Goal: Transaction & Acquisition: Subscribe to service/newsletter

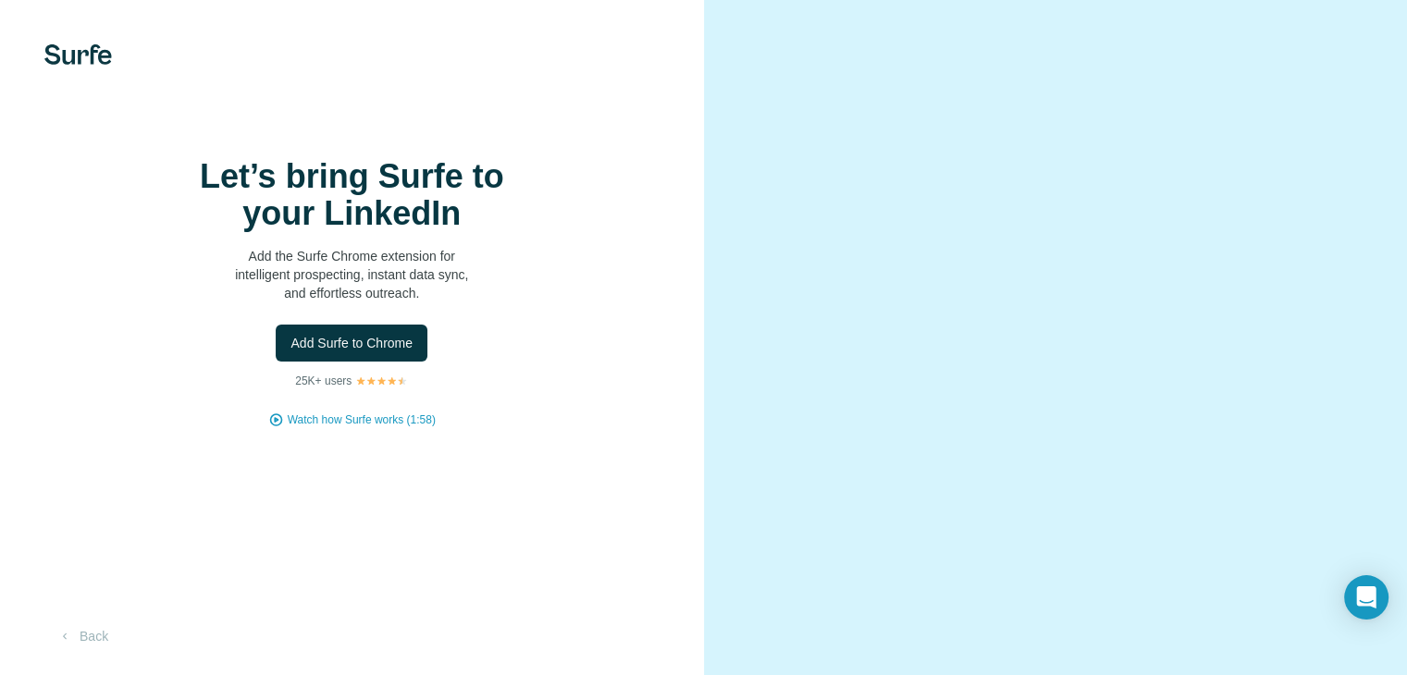
scroll to position [83, 0]
click at [347, 334] on span "Add Surfe to Chrome" at bounding box center [351, 343] width 122 height 19
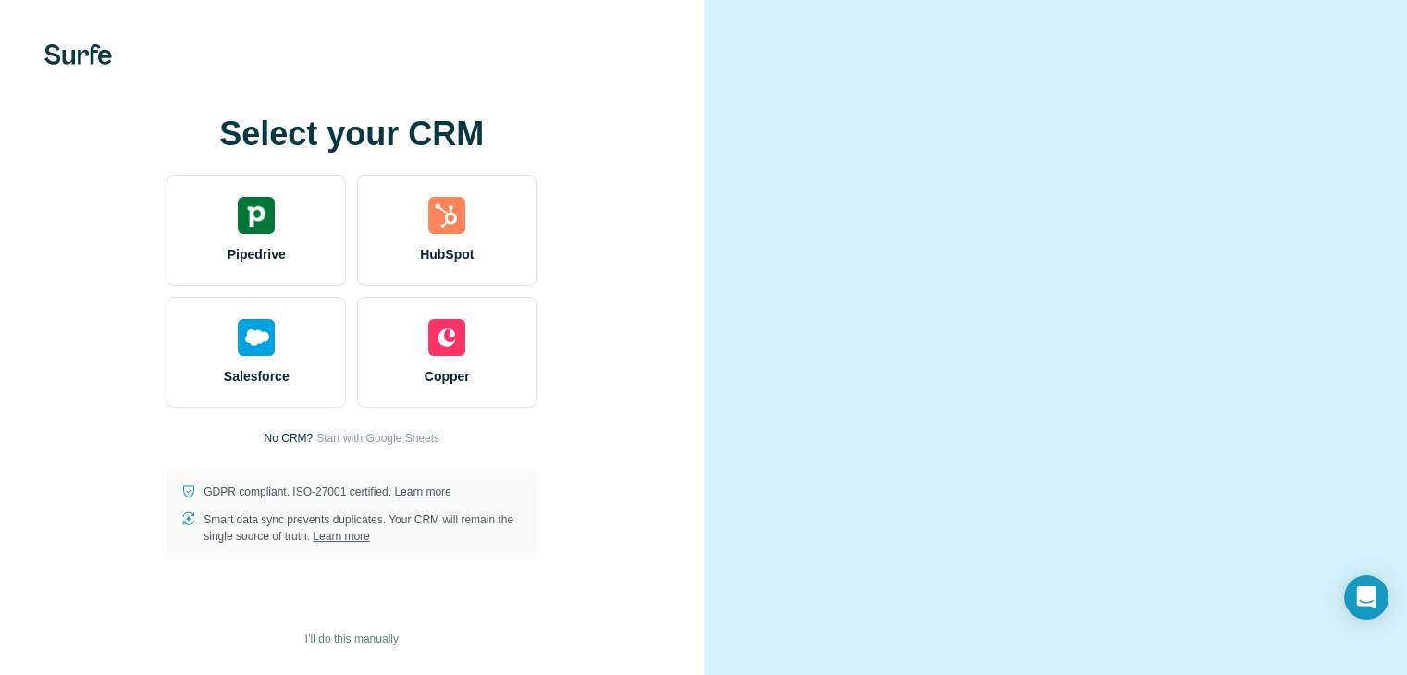
scroll to position [83, 0]
click at [329, 642] on span "I’ll do this manually" at bounding box center [351, 639] width 93 height 17
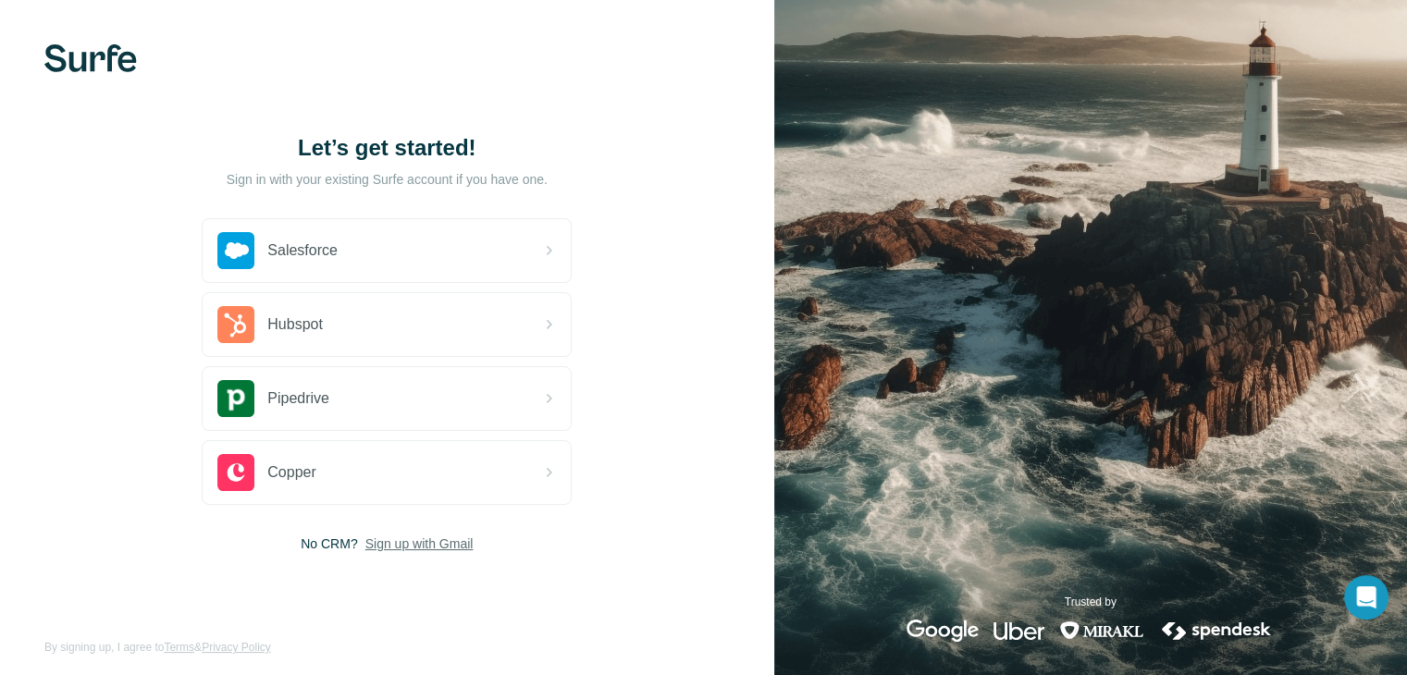
click at [412, 545] on span "Sign up with Gmail" at bounding box center [419, 544] width 108 height 19
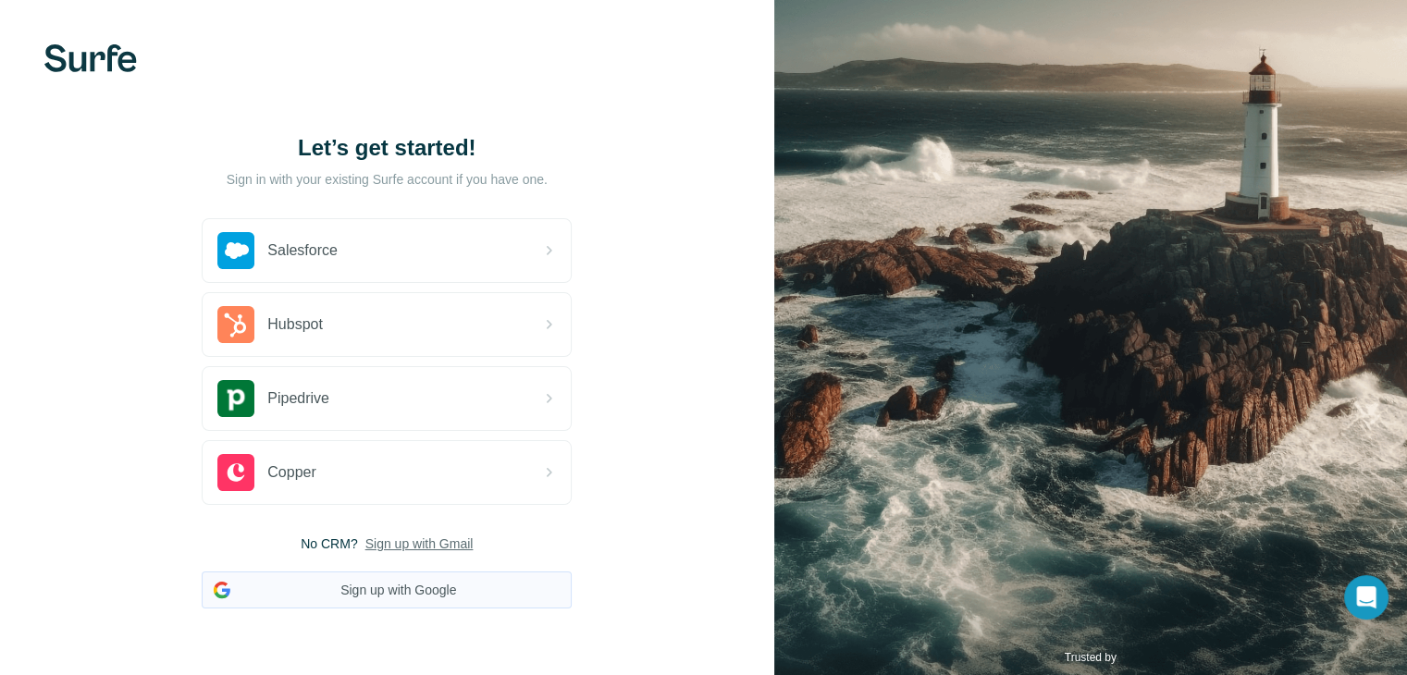
click at [396, 584] on button "Sign up with Google" at bounding box center [387, 590] width 370 height 37
